Goal: Information Seeking & Learning: Find contact information

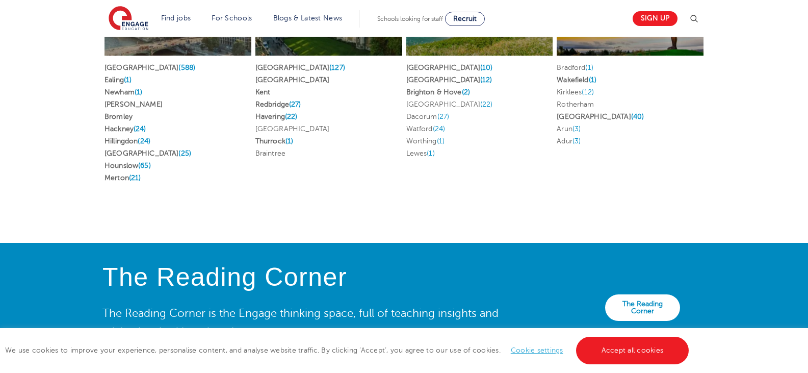
scroll to position [2325, 0]
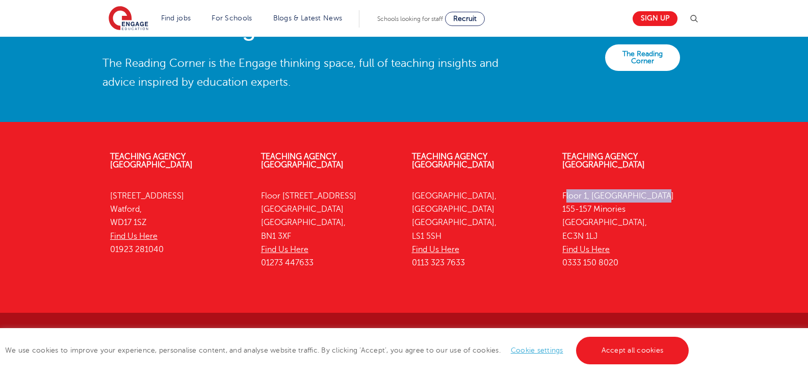
drag, startPoint x: 659, startPoint y: 185, endPoint x: 562, endPoint y: 183, distance: 97.9
click at [562, 183] on div "Teaching Agency [STREET_ADDRESS] Find Us Here 0333 150 8020" at bounding box center [629, 212] width 151 height 150
copy p "Floor 1, [GEOGRAPHIC_DATA]"
drag, startPoint x: 630, startPoint y: 200, endPoint x: 563, endPoint y: 202, distance: 67.3
click at [563, 202] on p "[STREET_ADDRESS] Find Us Here 0333 150 8020" at bounding box center [630, 229] width 136 height 81
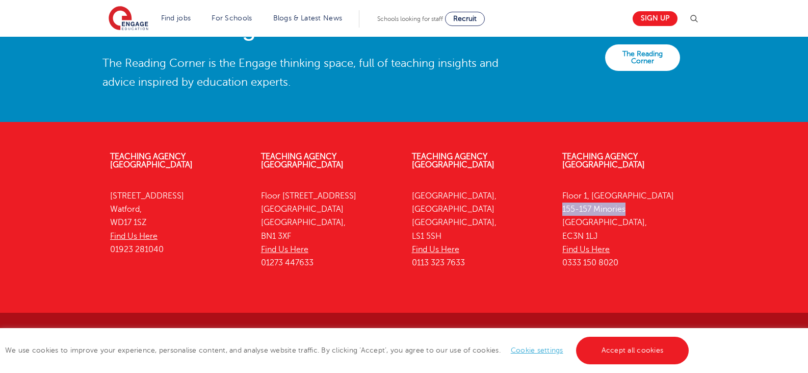
copy p "155-157 Minories"
drag, startPoint x: 601, startPoint y: 229, endPoint x: 560, endPoint y: 224, distance: 42.2
click at [560, 224] on div "Teaching Agency [STREET_ADDRESS] Find Us Here 0333 150 8020" at bounding box center [629, 212] width 151 height 150
copy p "EC3N 1LJ"
